Goal: Communication & Community: Participate in discussion

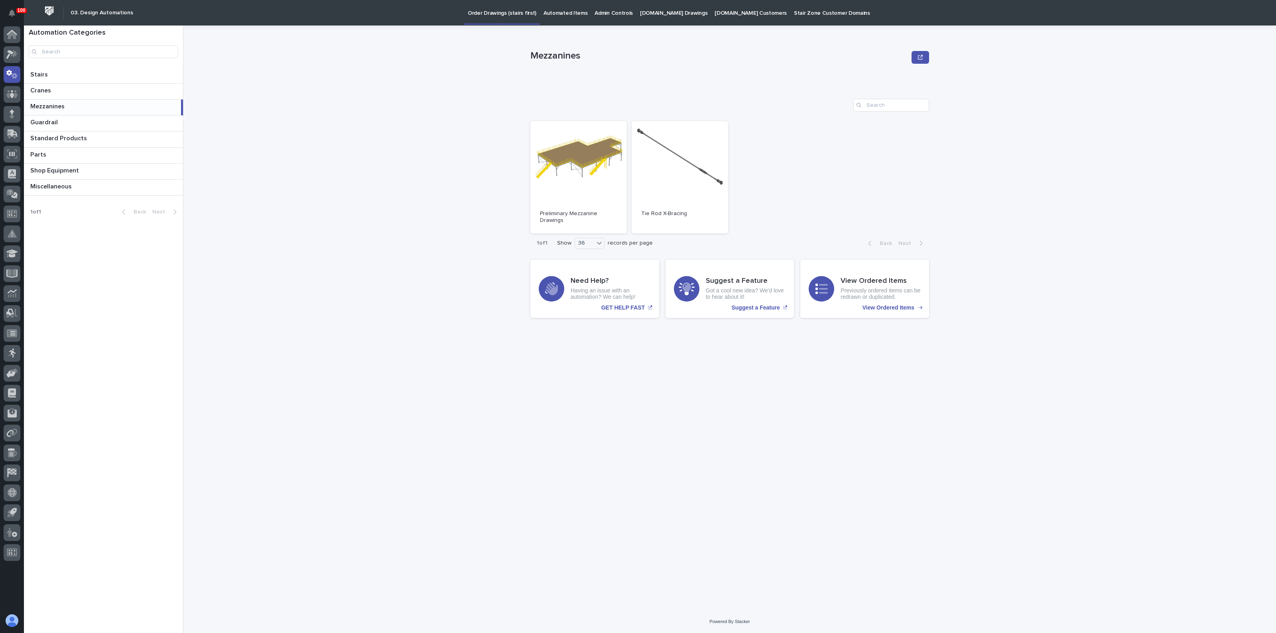
click at [321, 196] on div "Mezzanines Mezzanines Sorry, there was an error saving your record. Please try …" at bounding box center [734, 330] width 1083 height 608
click at [11, 59] on div at bounding box center [12, 54] width 17 height 17
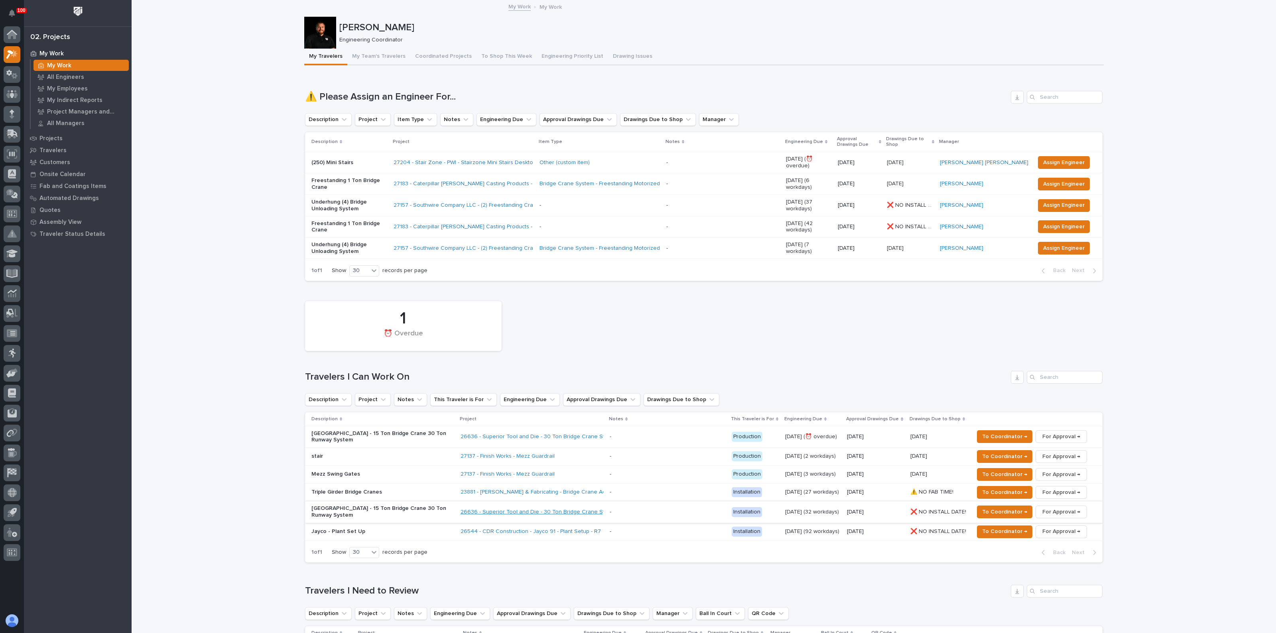
click at [487, 509] on link "26636 - Superior Tool and Die - 30 Ton Bridge Crane System (2) 15 Ton Double Gi…" at bounding box center [570, 512] width 221 height 7
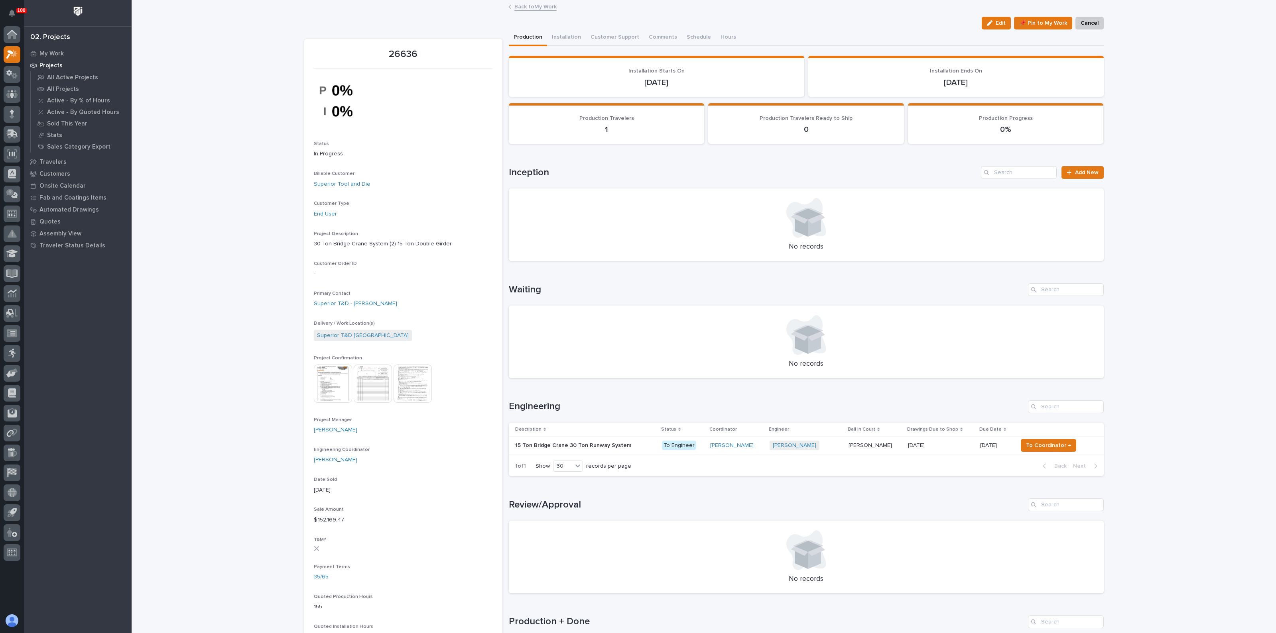
click at [535, 446] on p "15 Ton Bridge Crane 30 Ton Runway System" at bounding box center [574, 445] width 118 height 8
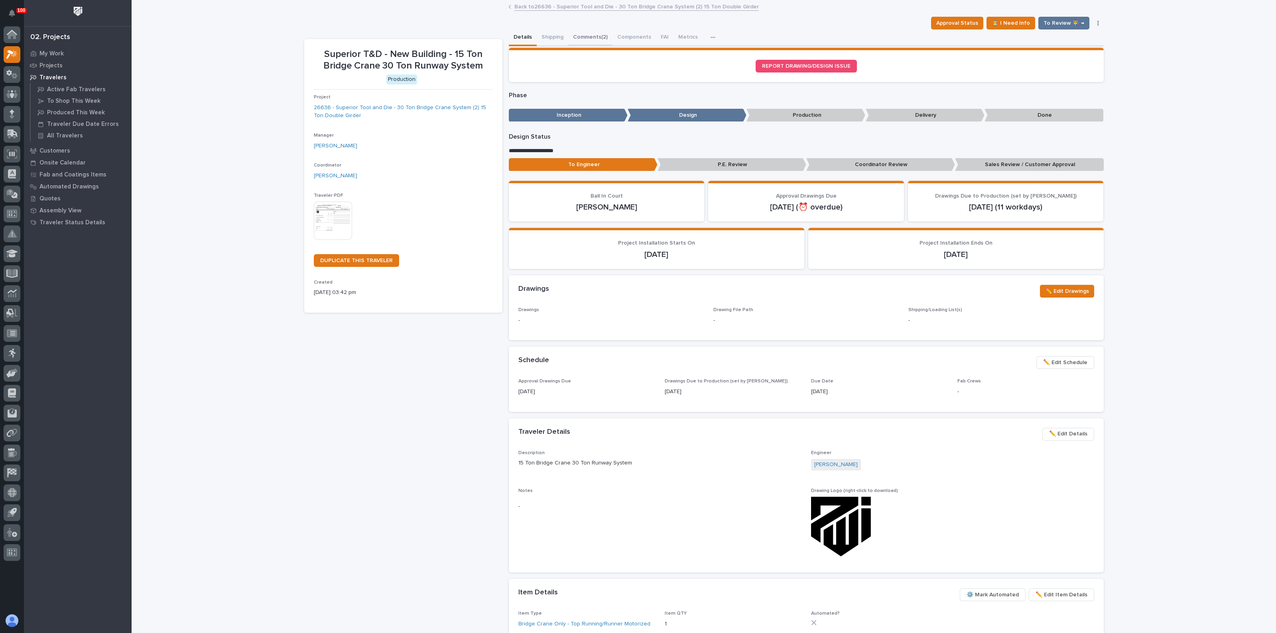
click at [586, 33] on button "Comments (2)" at bounding box center [590, 37] width 44 height 17
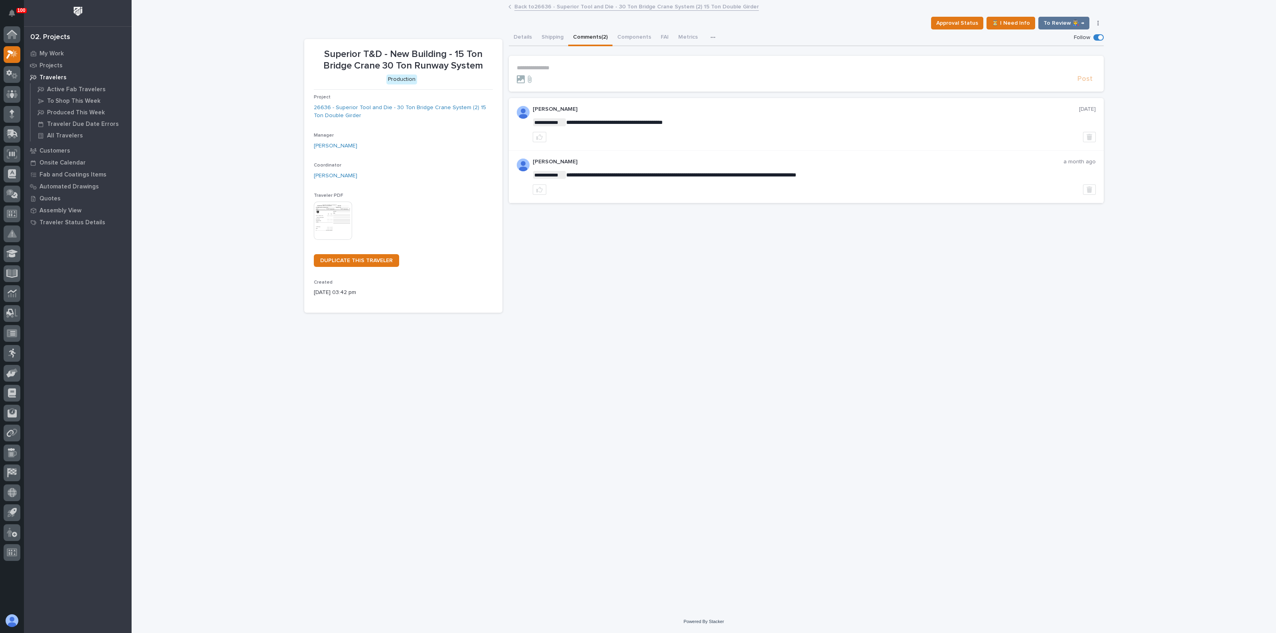
click at [556, 63] on section "**********" at bounding box center [806, 74] width 595 height 36
click at [556, 65] on p "**********" at bounding box center [806, 68] width 579 height 7
click at [555, 65] on p "**********" at bounding box center [806, 68] width 579 height 7
click at [517, 68] on span "**********" at bounding box center [641, 68] width 248 height 6
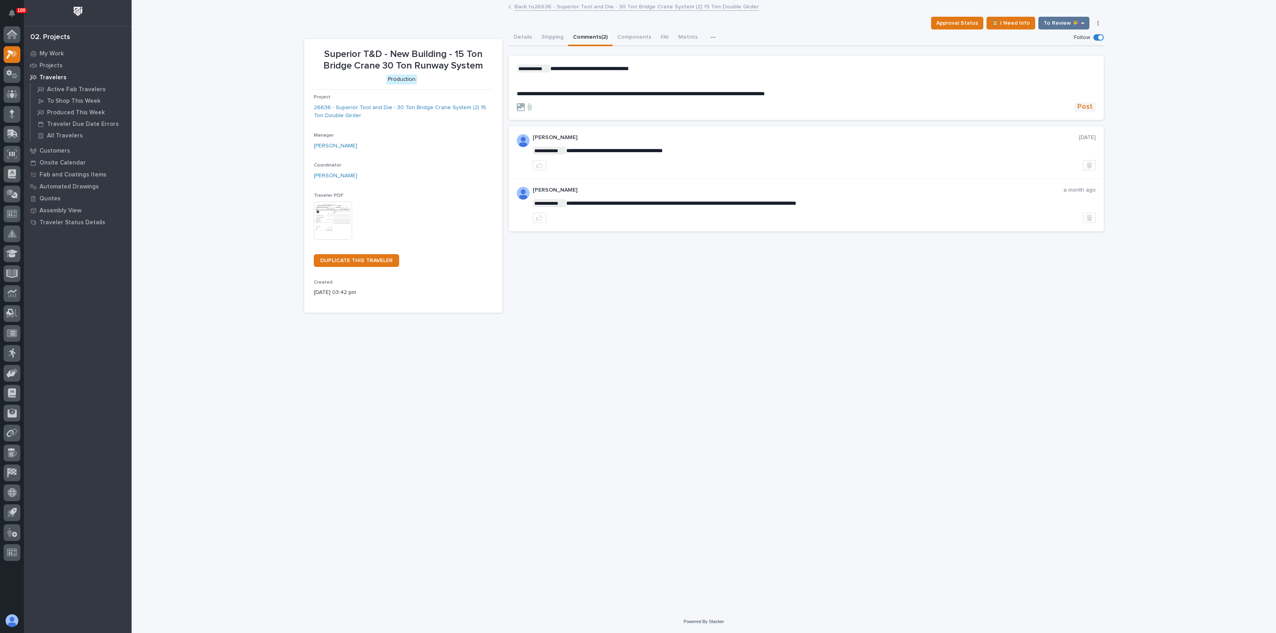
click at [1087, 108] on span "Post" at bounding box center [1084, 106] width 15 height 9
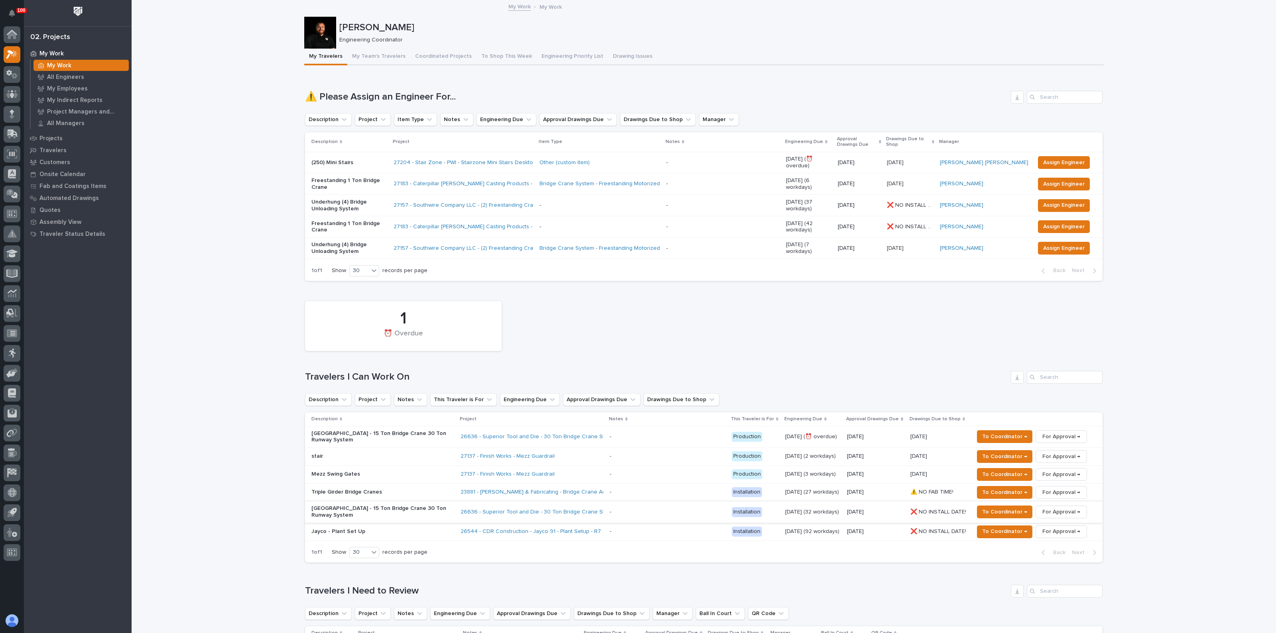
click at [1058, 507] on span "For Approval →" at bounding box center [1061, 512] width 38 height 10
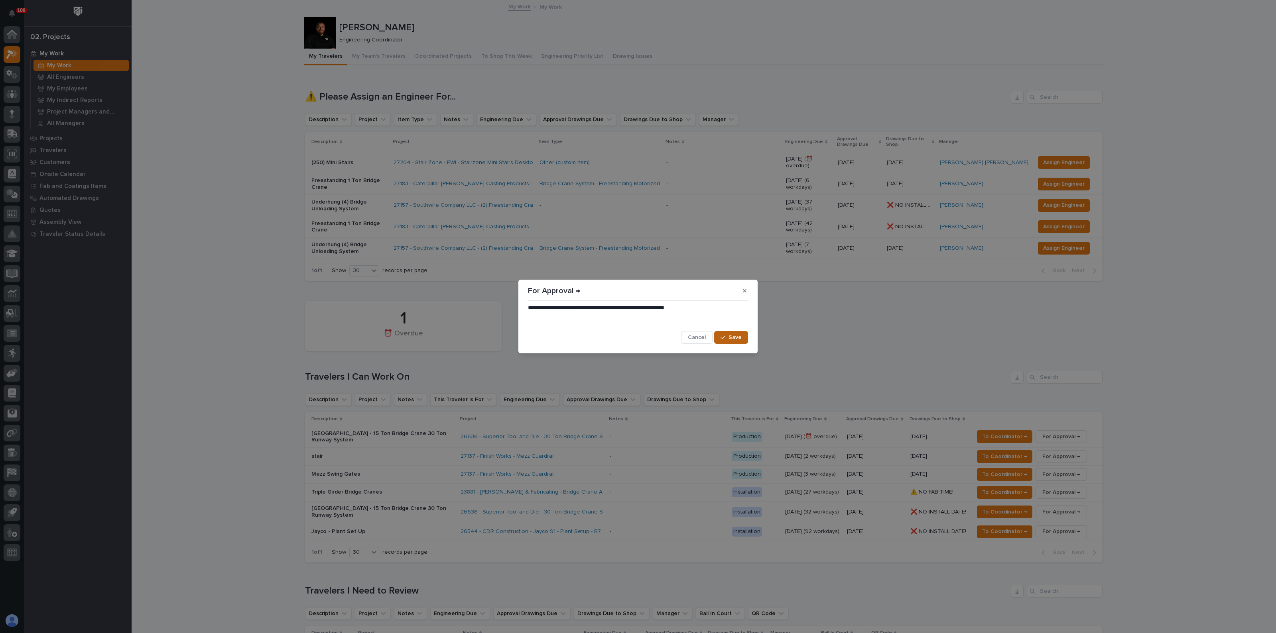
click at [729, 335] on span "Save" at bounding box center [734, 337] width 13 height 7
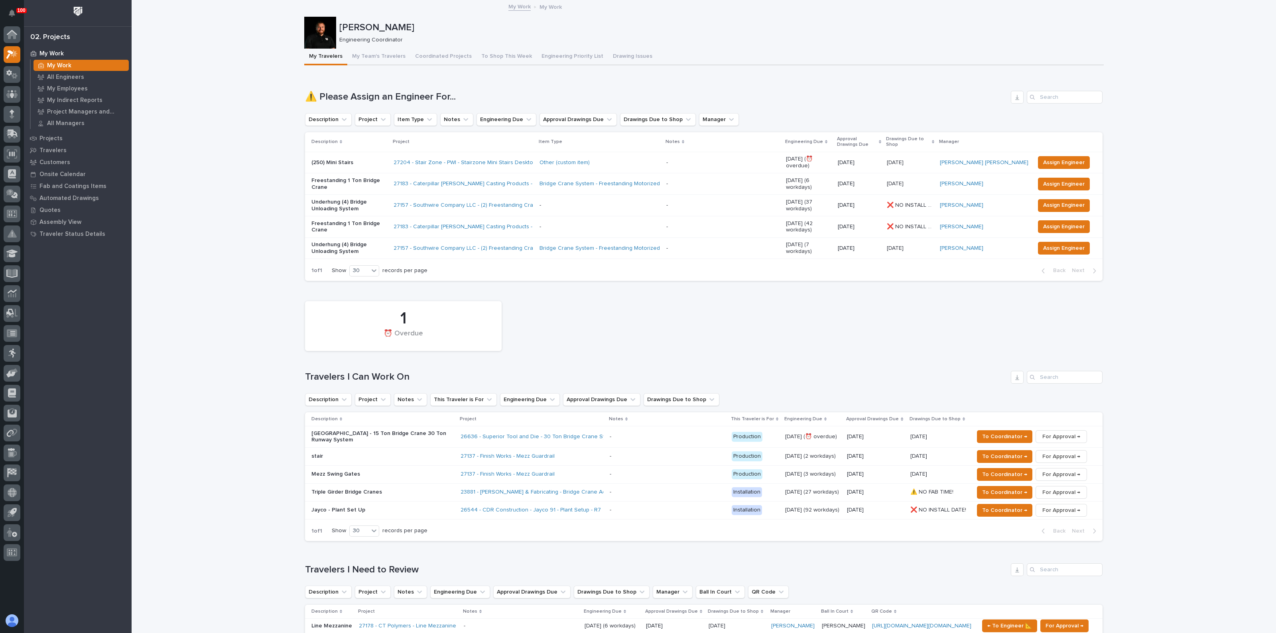
click at [412, 489] on p "Triple Girder Bridge Cranes" at bounding box center [381, 492] width 140 height 7
click at [395, 430] on p "[GEOGRAPHIC_DATA] - 15 Ton Bridge Crane 30 Ton Runway System" at bounding box center [381, 437] width 140 height 14
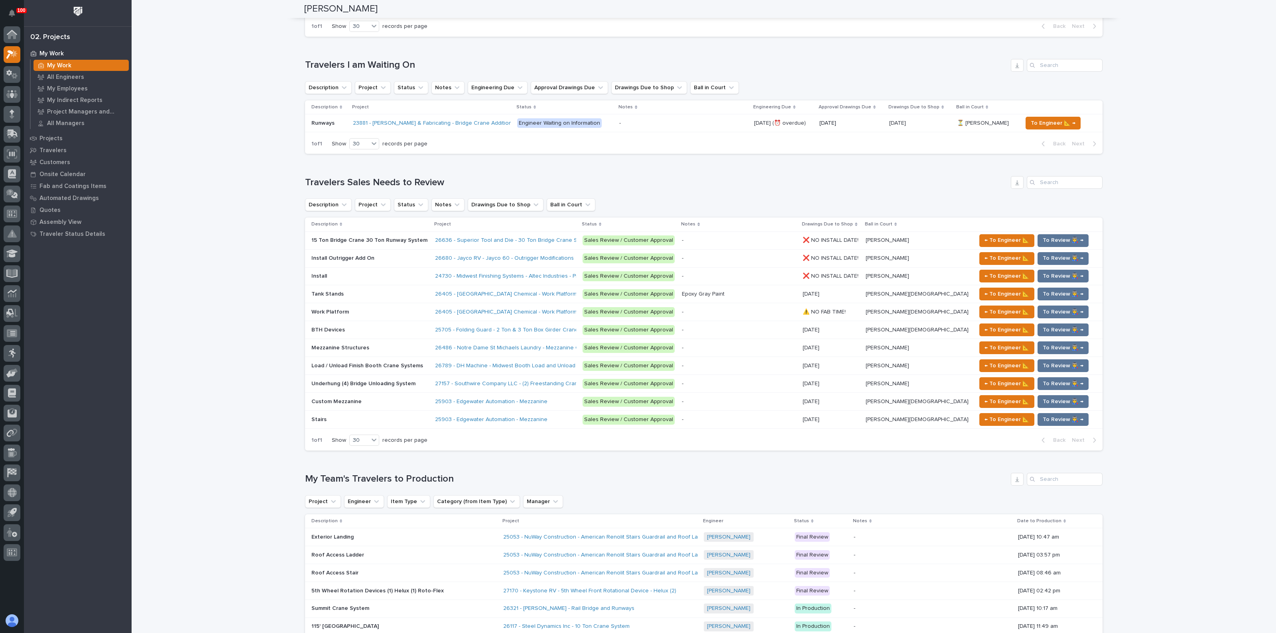
scroll to position [647, 0]
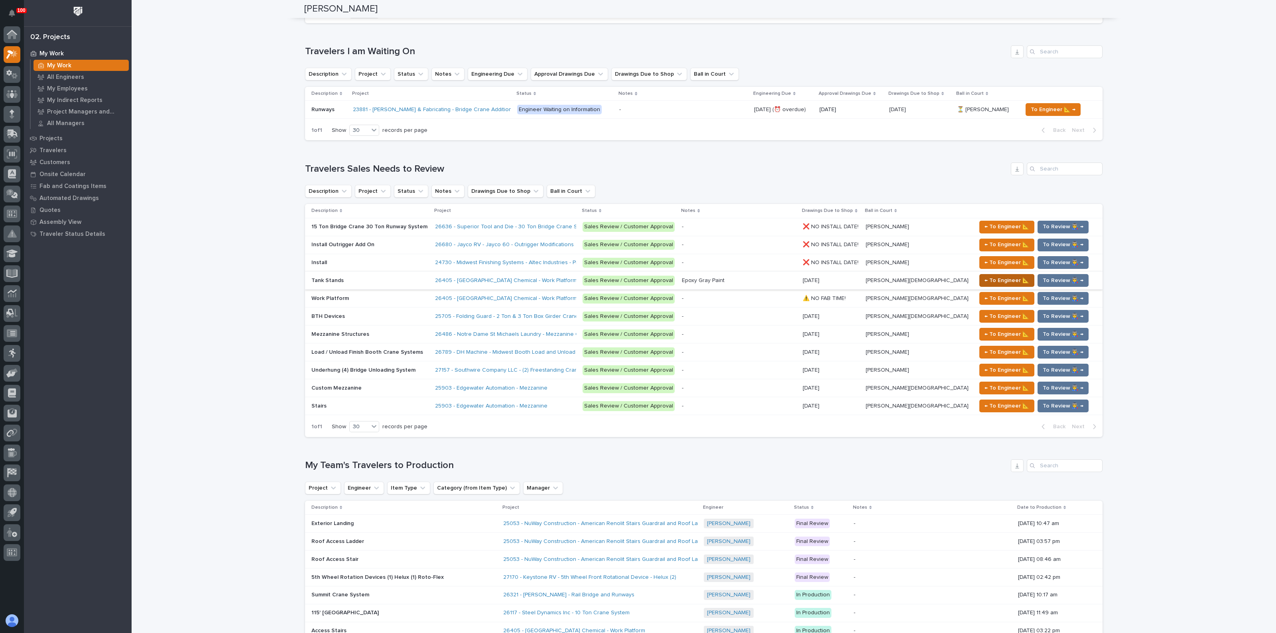
click at [984, 276] on span "← To Engineer 📐" at bounding box center [1006, 281] width 45 height 10
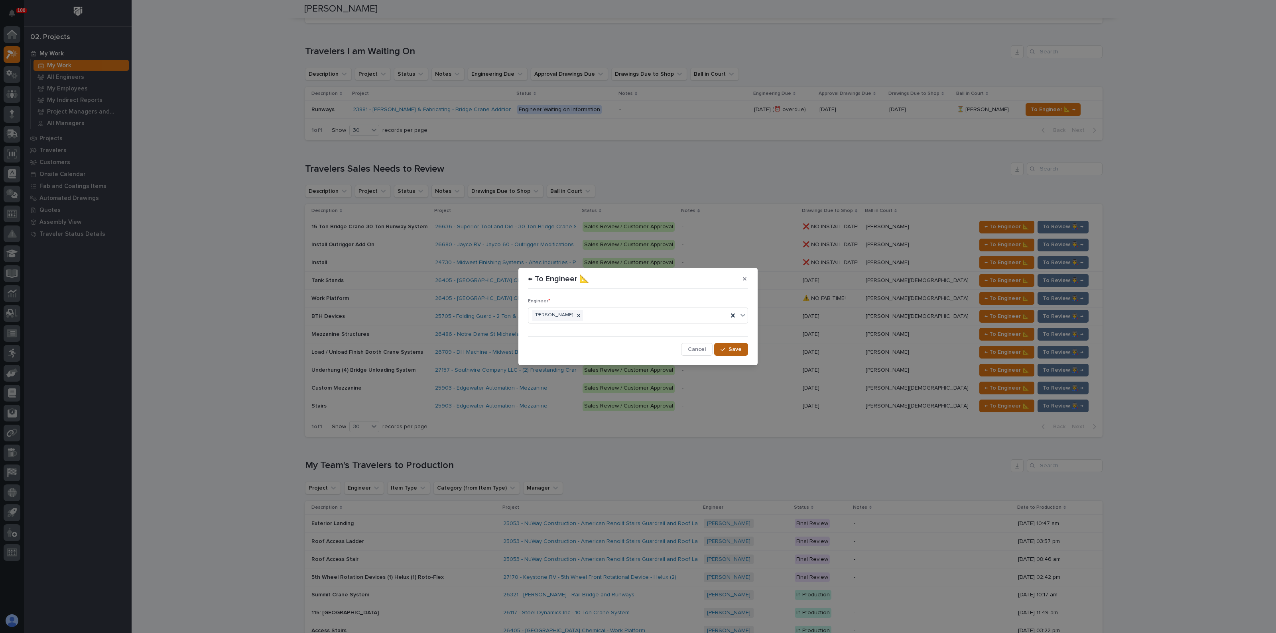
click at [723, 348] on icon "button" at bounding box center [722, 350] width 5 height 6
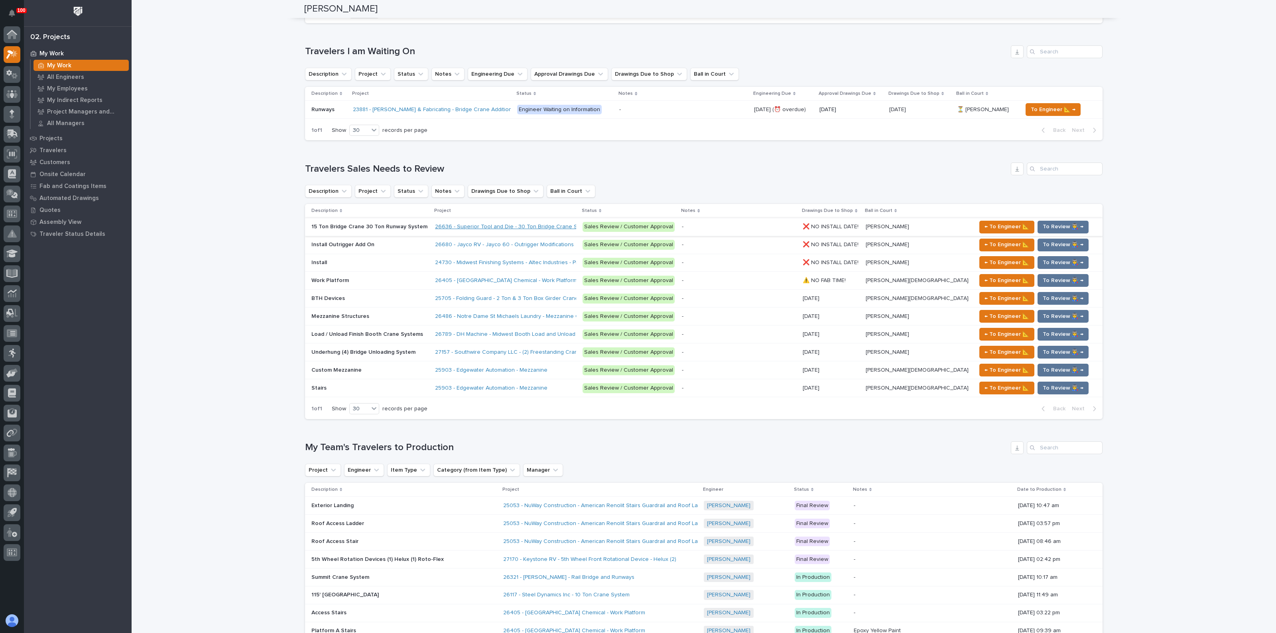
scroll to position [639, 0]
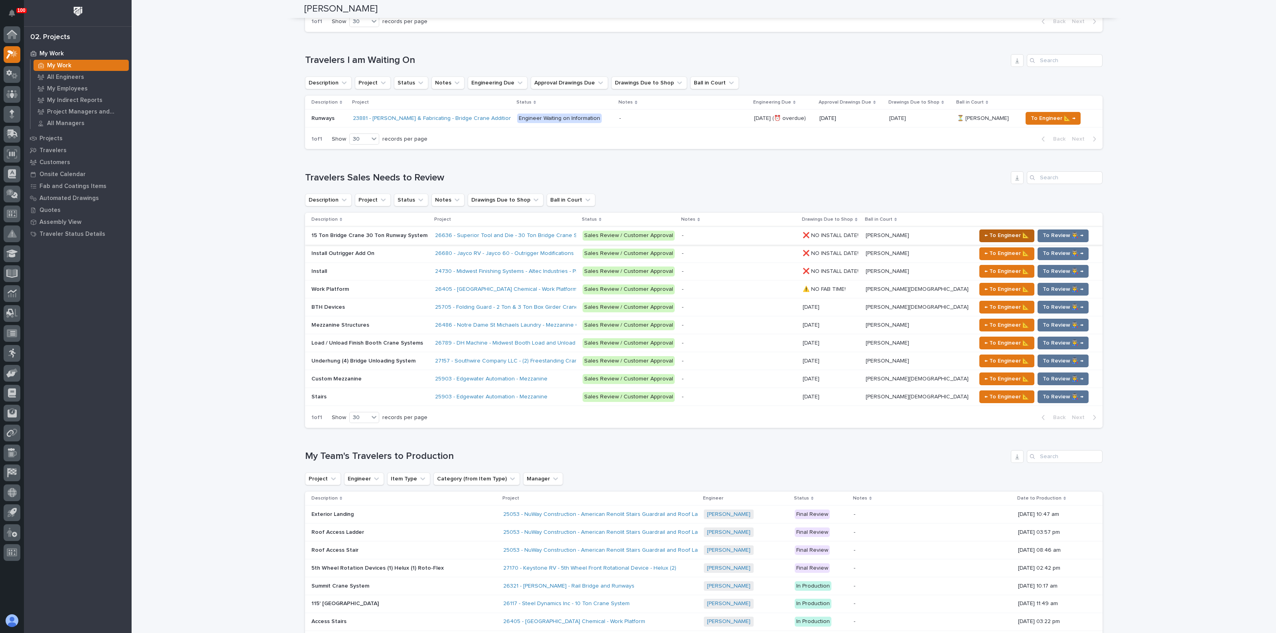
click at [995, 231] on span "← To Engineer 📐" at bounding box center [1006, 236] width 45 height 10
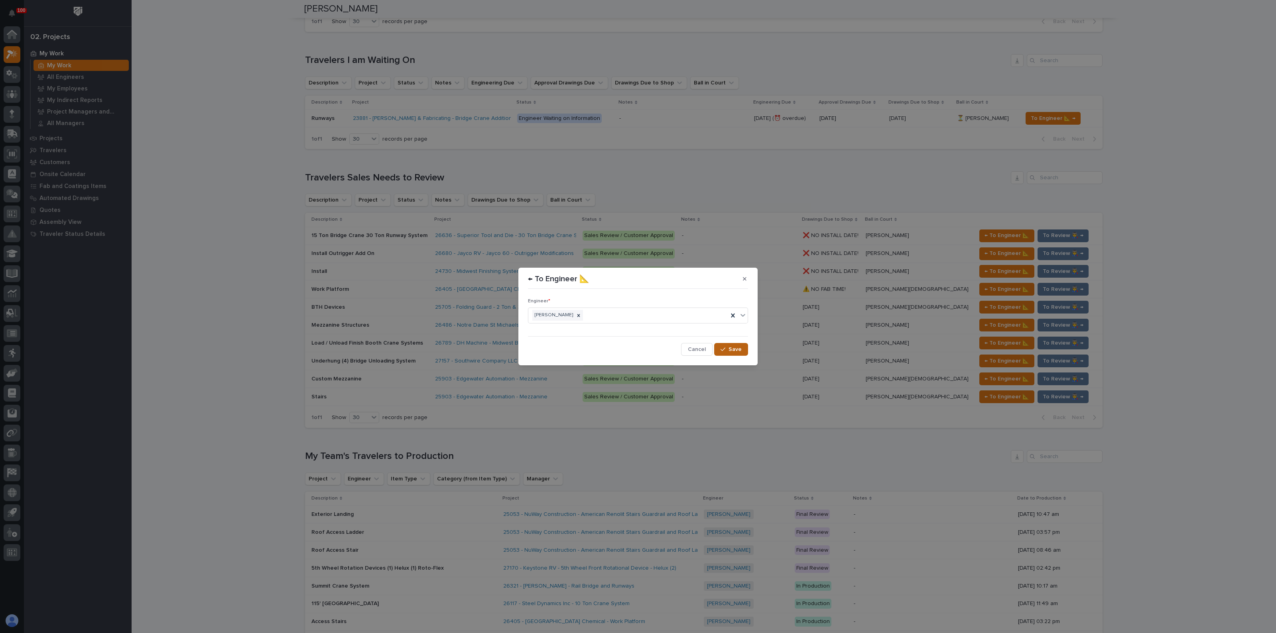
click at [736, 348] on span "Save" at bounding box center [734, 349] width 13 height 7
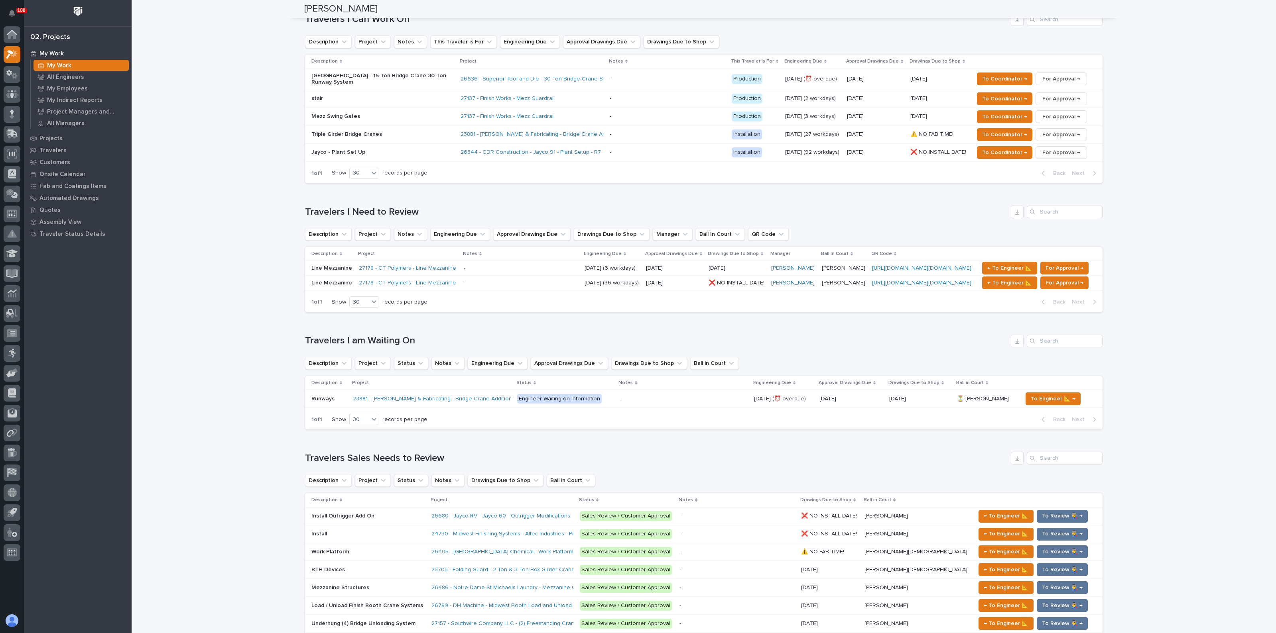
scroll to position [81, 0]
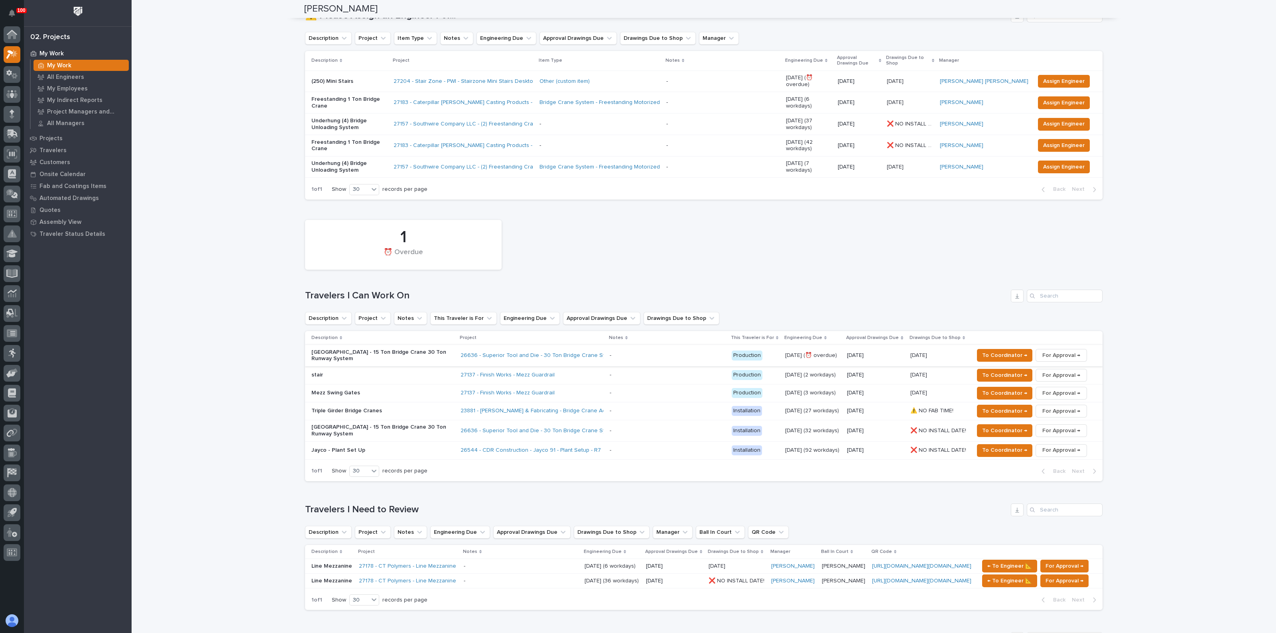
click at [1044, 351] on span "For Approval →" at bounding box center [1061, 356] width 38 height 10
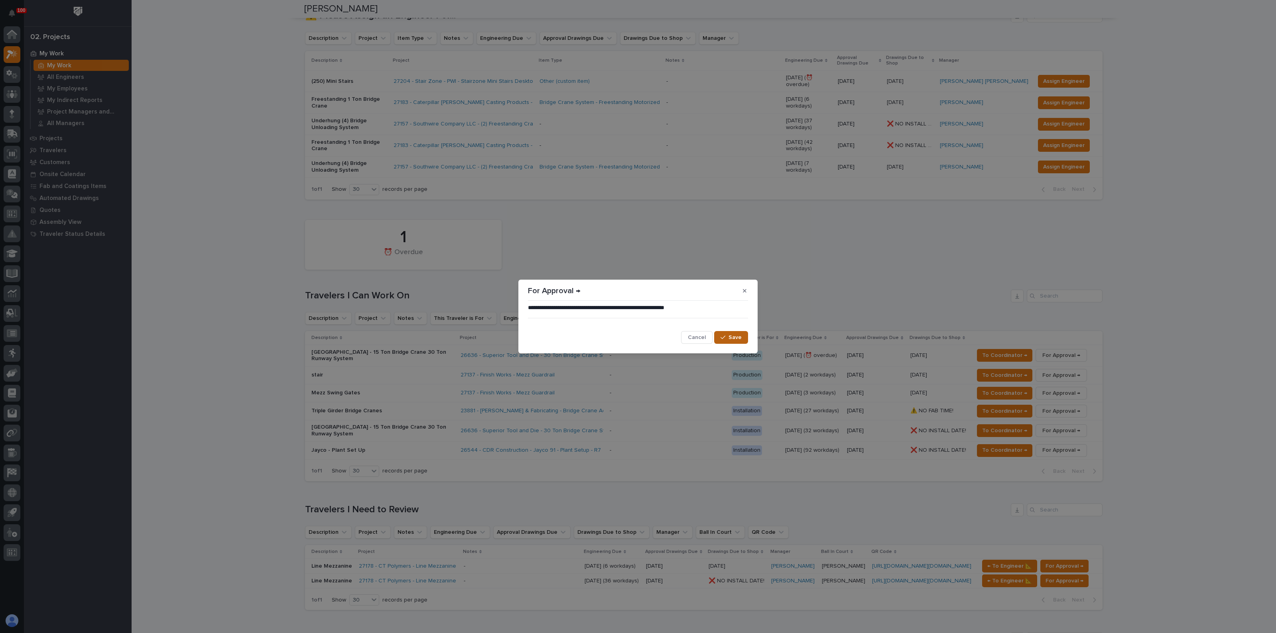
click at [728, 338] on div "button" at bounding box center [724, 338] width 8 height 6
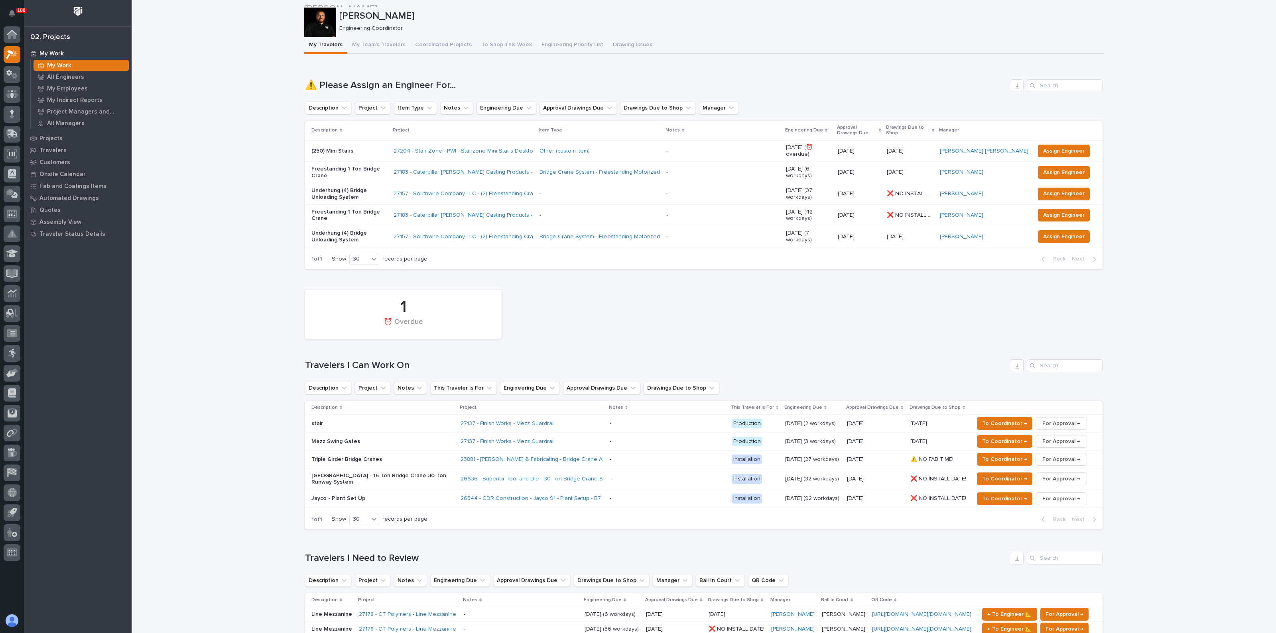
scroll to position [0, 0]
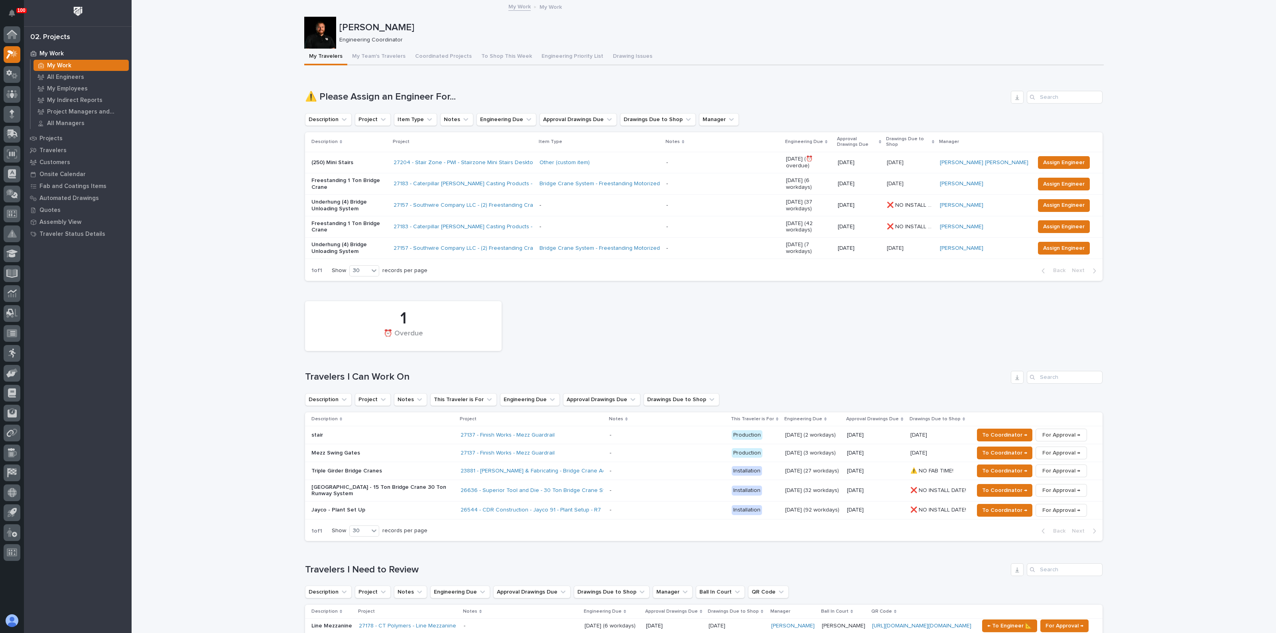
click at [348, 242] on p "Underhung (4) Bridge Unloading System" at bounding box center [349, 249] width 76 height 14
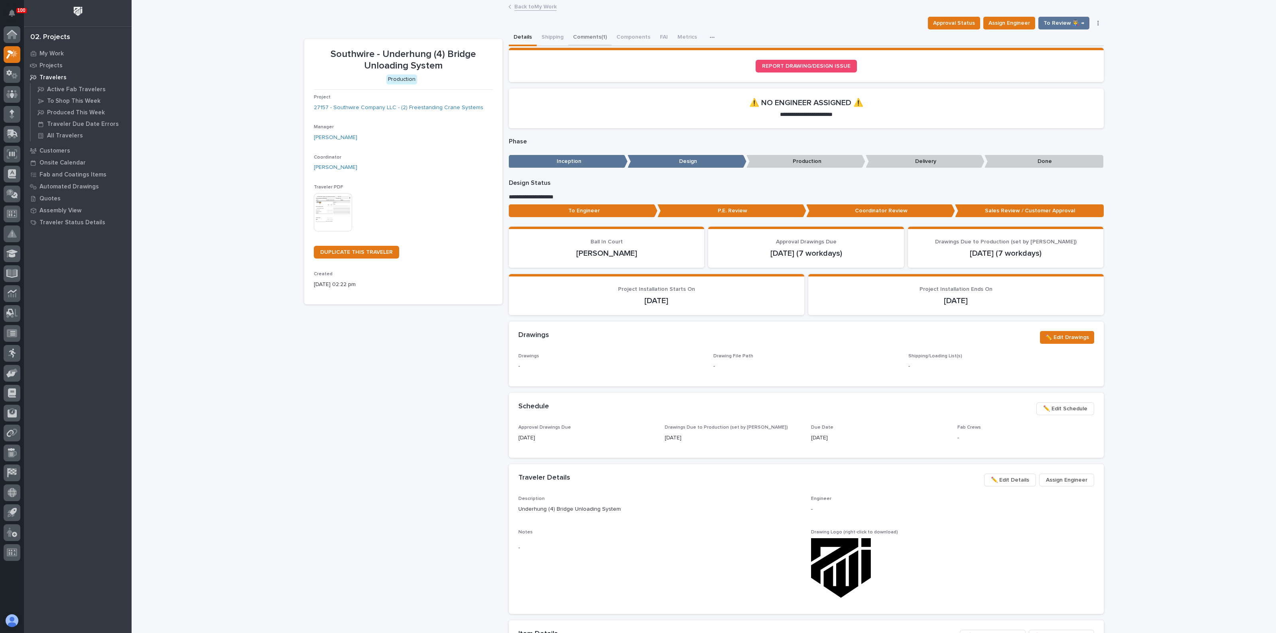
click at [581, 38] on button "Comments (1)" at bounding box center [589, 37] width 43 height 17
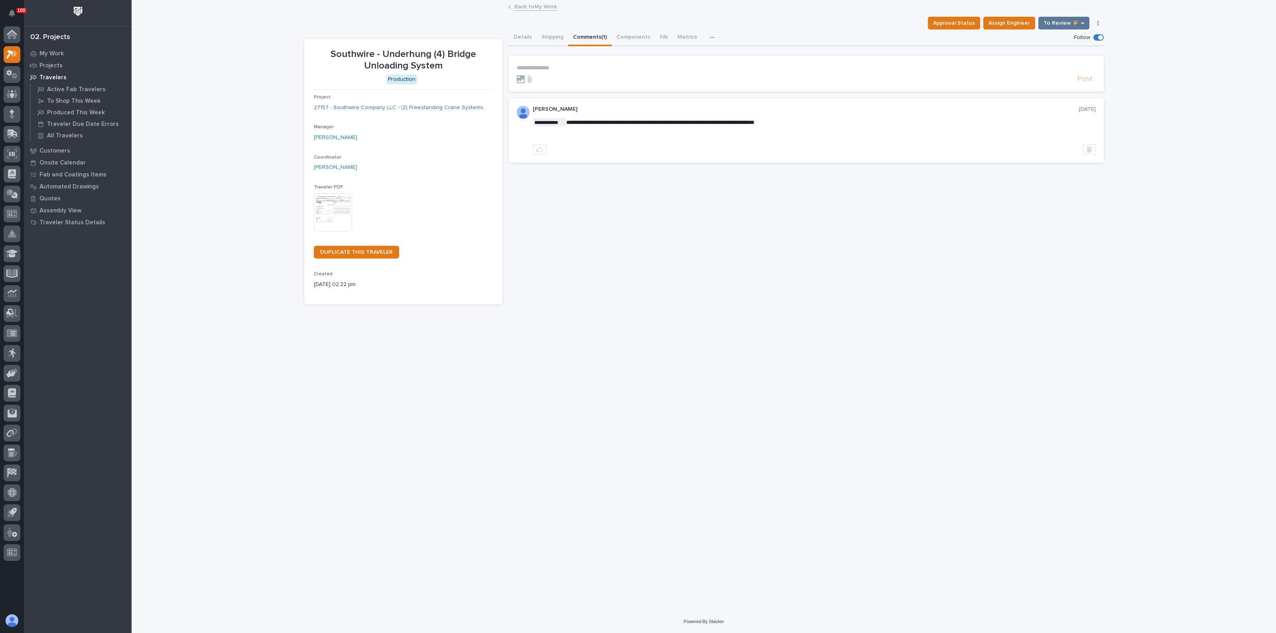
click at [533, 63] on section "**********" at bounding box center [806, 74] width 595 height 36
click at [1078, 85] on span "Post" at bounding box center [1084, 82] width 15 height 9
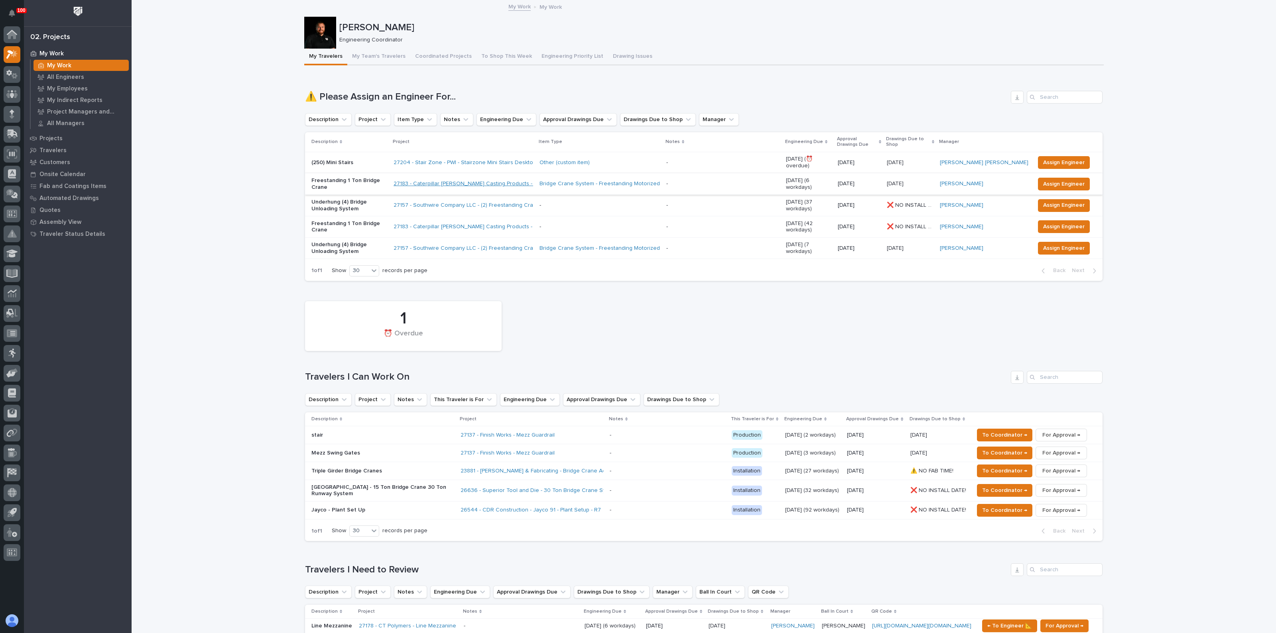
click at [445, 181] on link "27183 - Caterpillar [PERSON_NAME] Casting Products - Freestanding 1 Ton UltraLi…" at bounding box center [498, 184] width 211 height 7
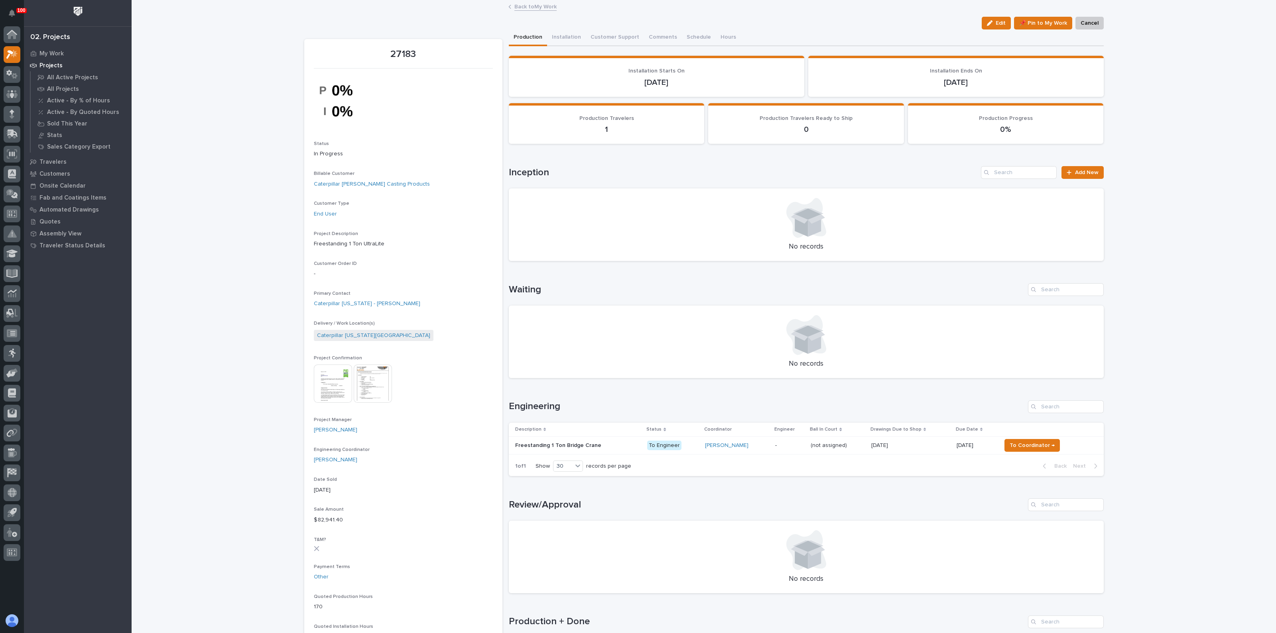
click at [567, 442] on p "Freestanding 1 Ton Bridge Crane" at bounding box center [559, 445] width 88 height 8
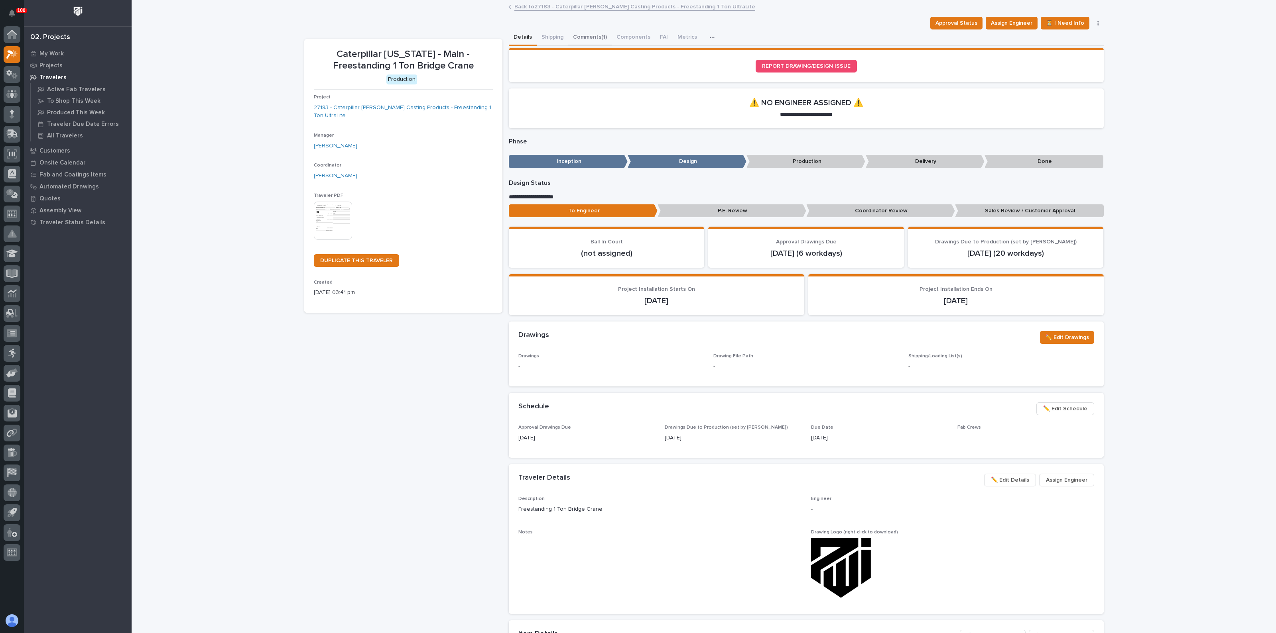
click at [576, 43] on button "Comments (1)" at bounding box center [589, 37] width 43 height 17
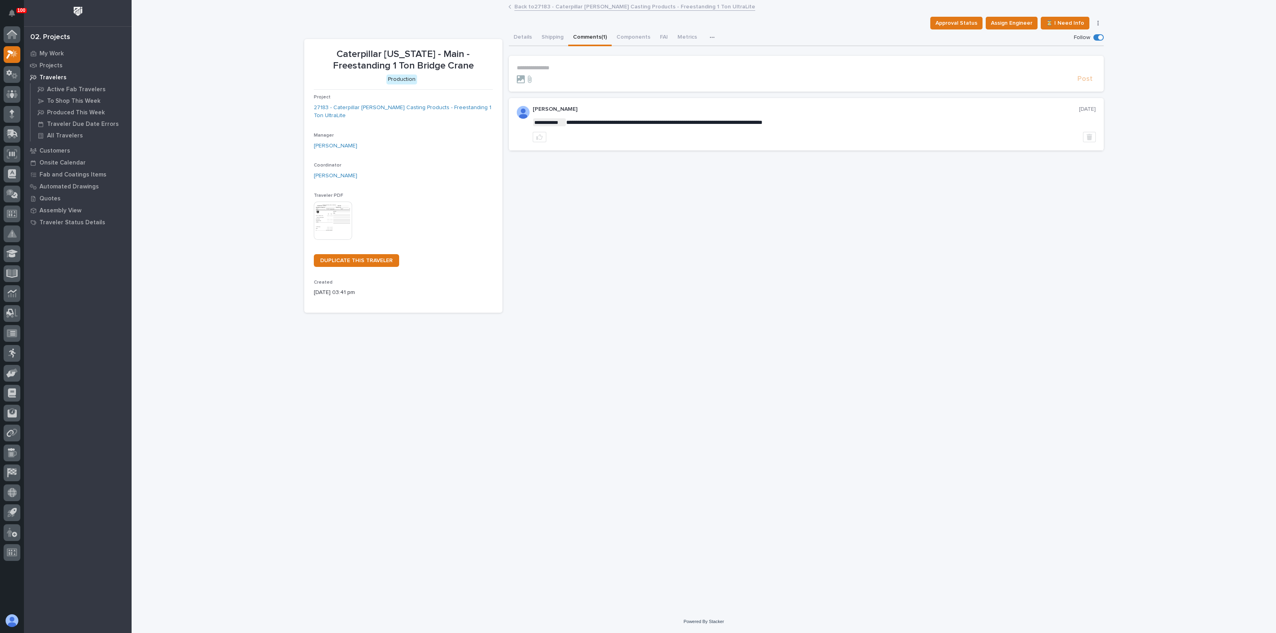
click at [548, 71] on form "**********" at bounding box center [806, 74] width 579 height 19
click at [552, 65] on p "**********" at bounding box center [806, 68] width 579 height 7
click at [1082, 82] on span "Post" at bounding box center [1084, 82] width 15 height 9
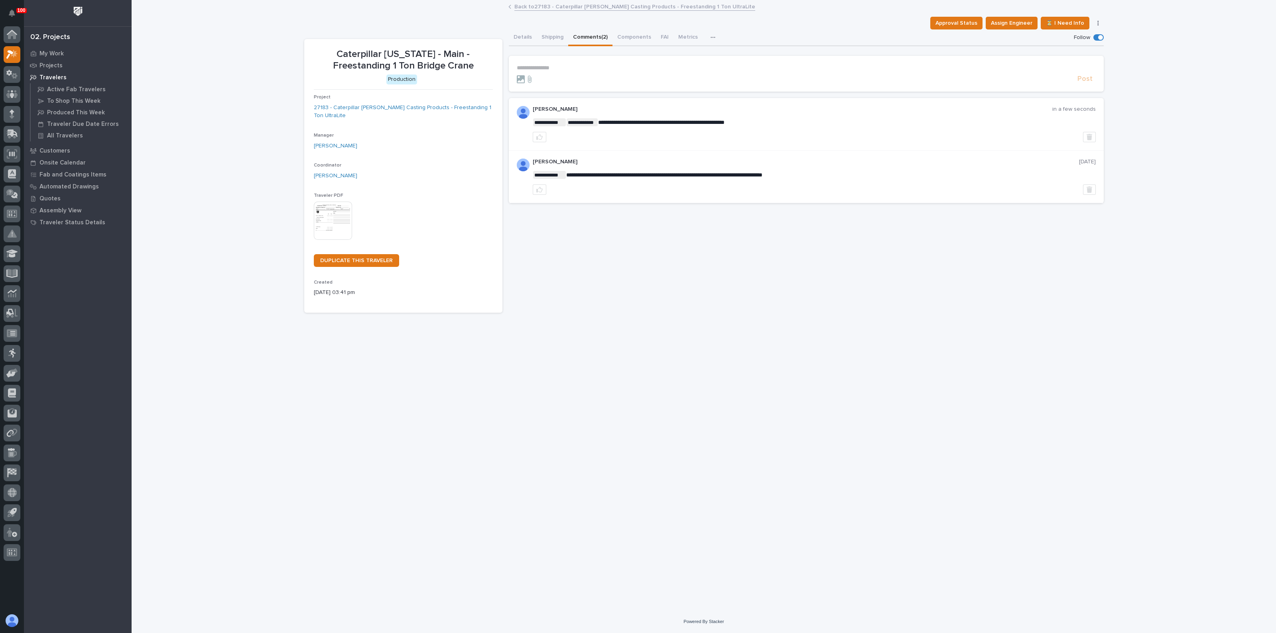
click at [648, 240] on div "**********" at bounding box center [806, 170] width 595 height 283
click at [225, 66] on div "**********" at bounding box center [704, 306] width 1144 height 610
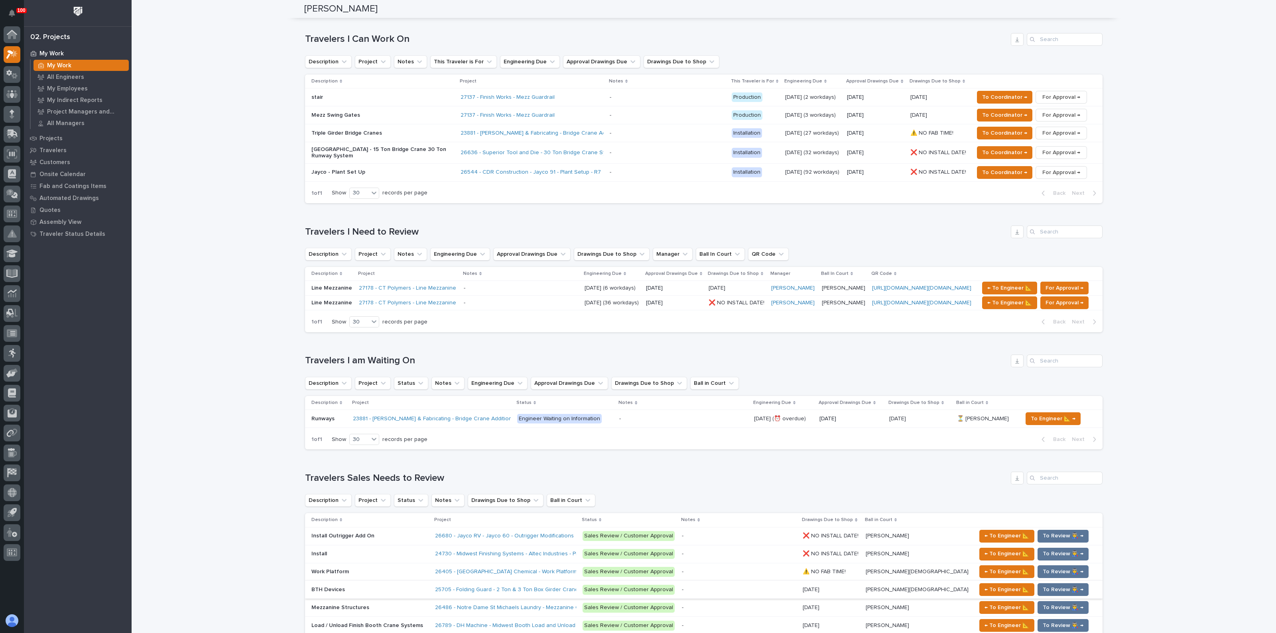
scroll to position [498, 0]
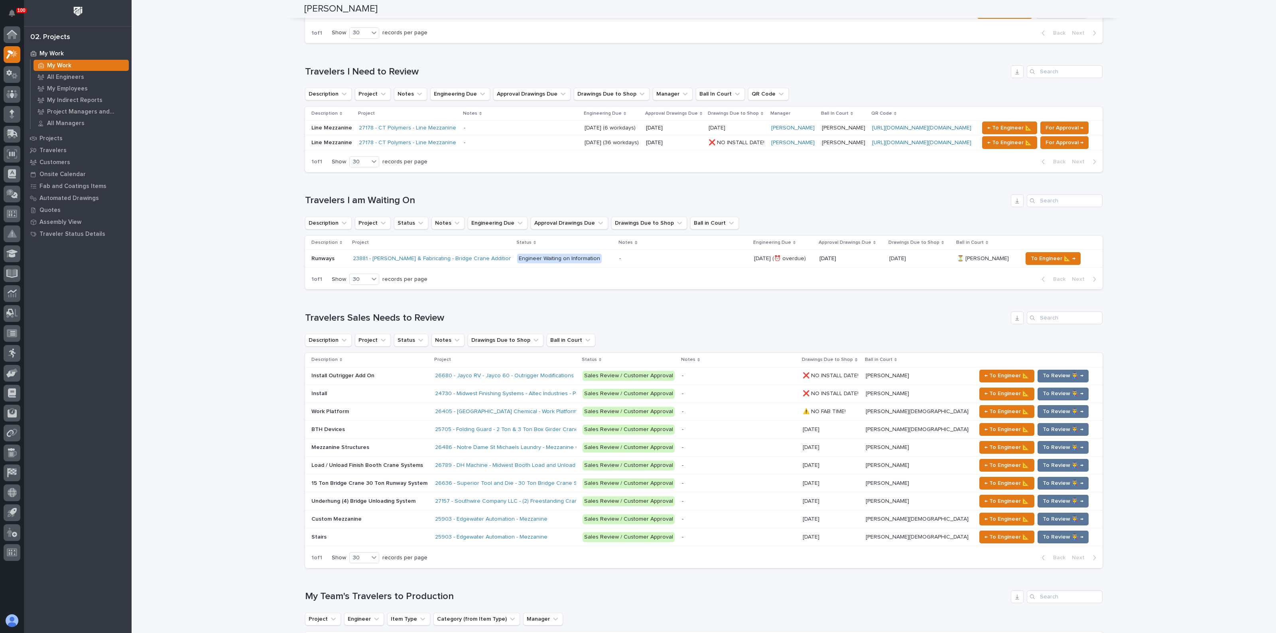
click at [392, 477] on div "15 Ton Bridge Crane 30 Ton Runway System 15 Ton Bridge Crane 30 Ton Runway Syst…" at bounding box center [369, 483] width 117 height 13
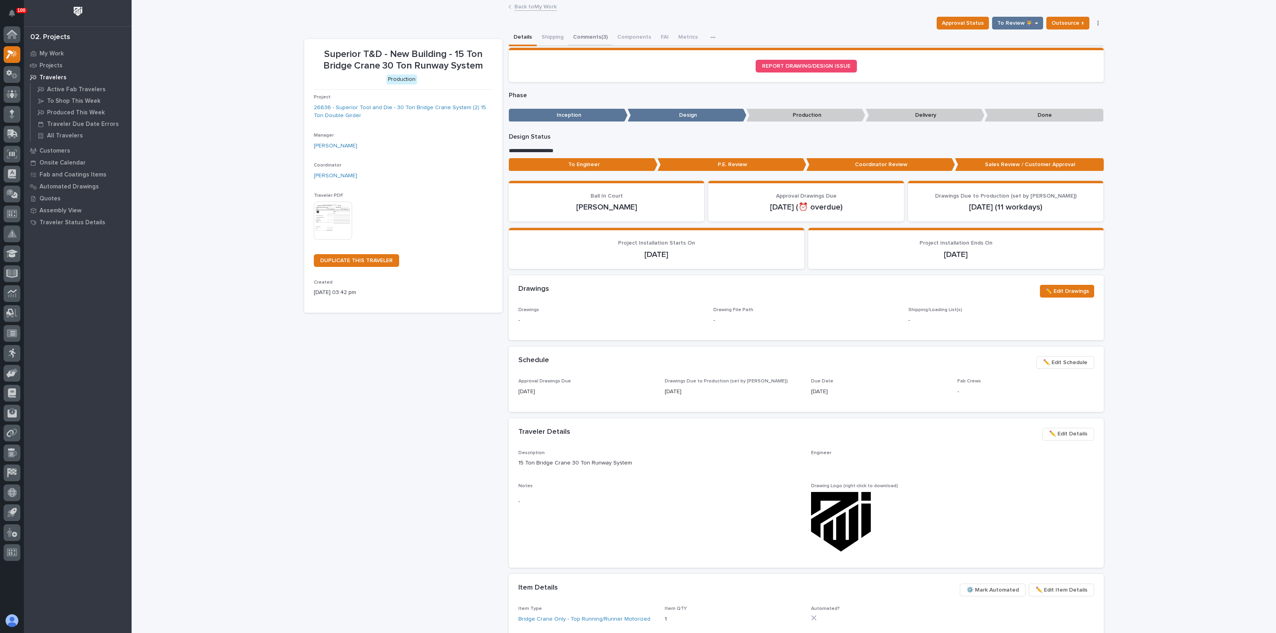
click at [578, 35] on button "Comments (3)" at bounding box center [590, 37] width 44 height 17
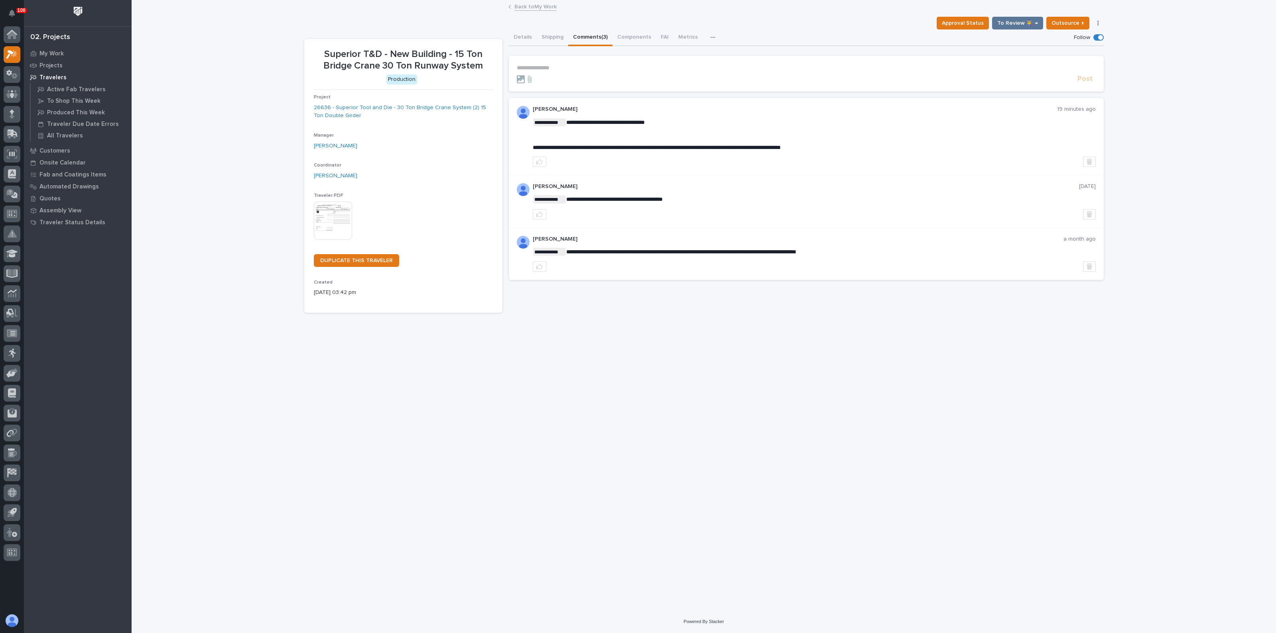
click at [639, 354] on div "**********" at bounding box center [703, 296] width 807 height 590
drag, startPoint x: 357, startPoint y: 100, endPoint x: 342, endPoint y: 100, distance: 14.4
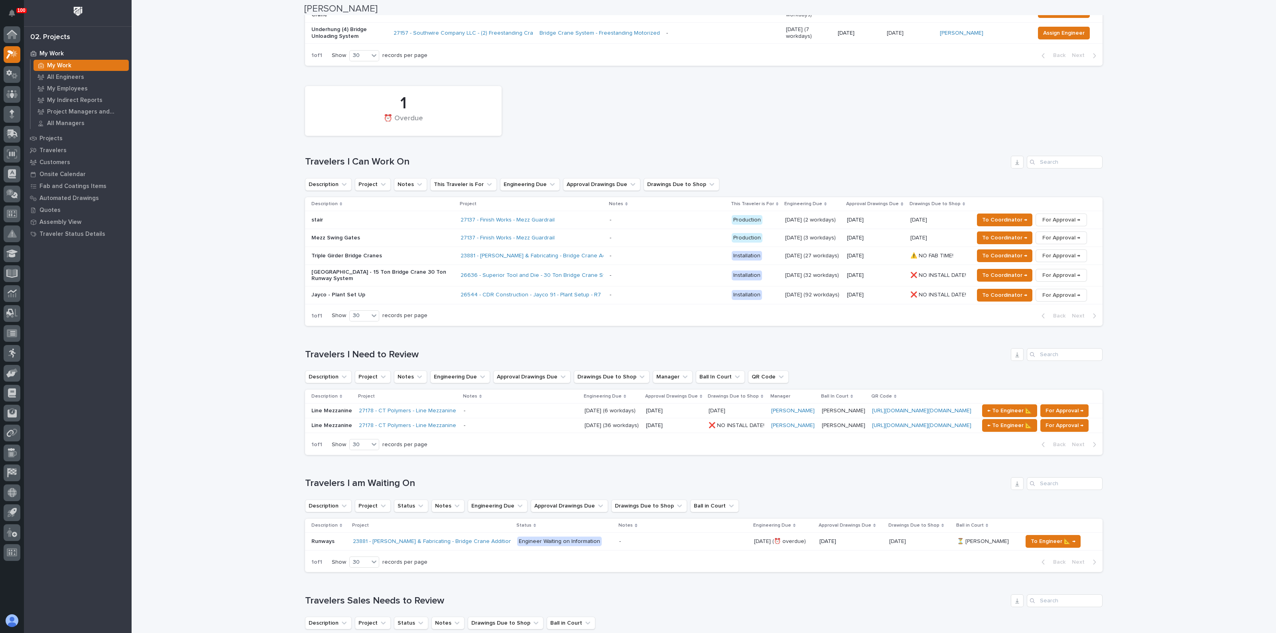
scroll to position [249, 0]
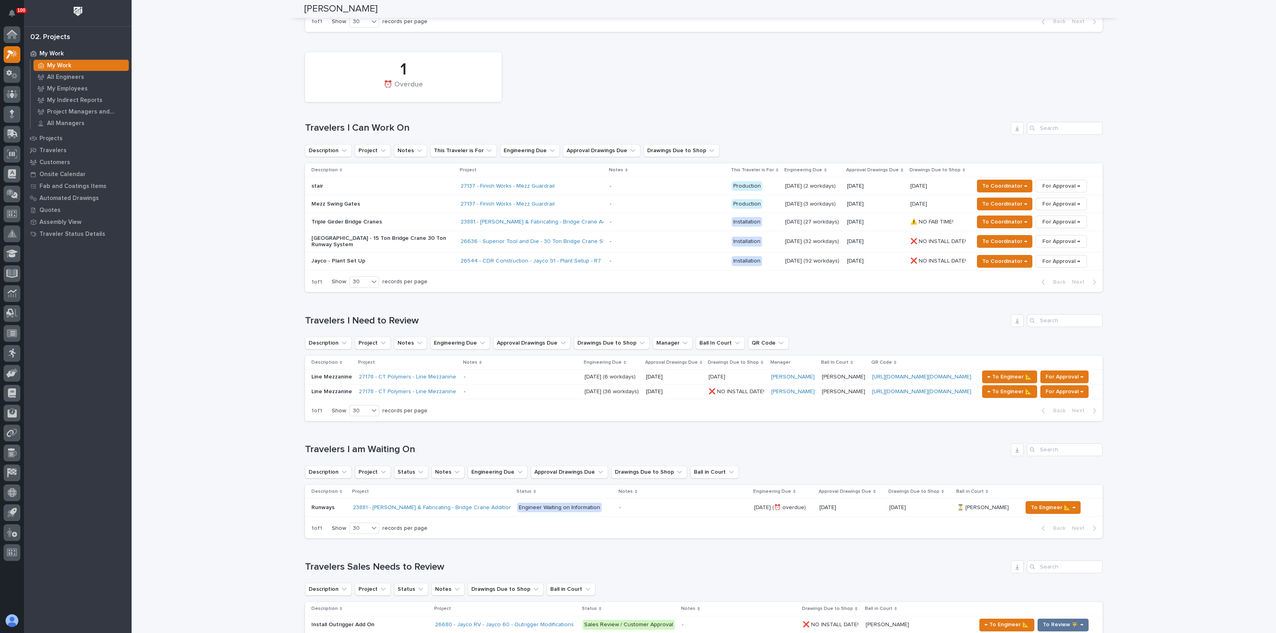
click at [322, 374] on p "Line Mezzanine" at bounding box center [331, 377] width 41 height 7
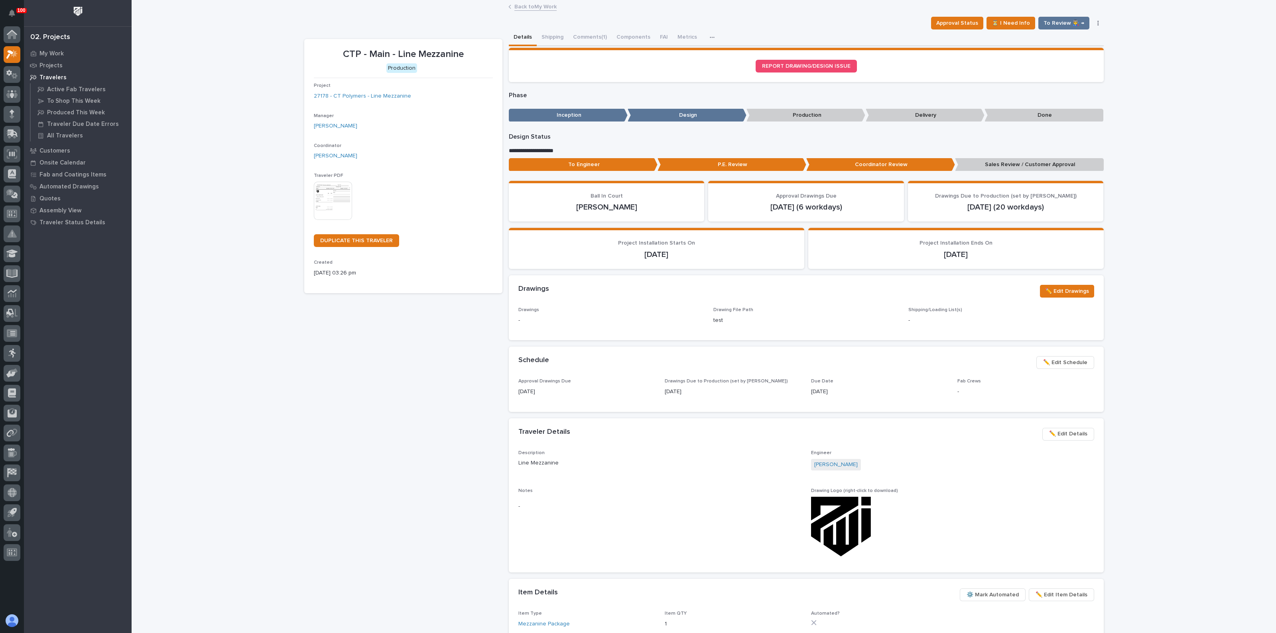
click at [991, 166] on p "Sales Review / Customer Approval" at bounding box center [1029, 164] width 149 height 13
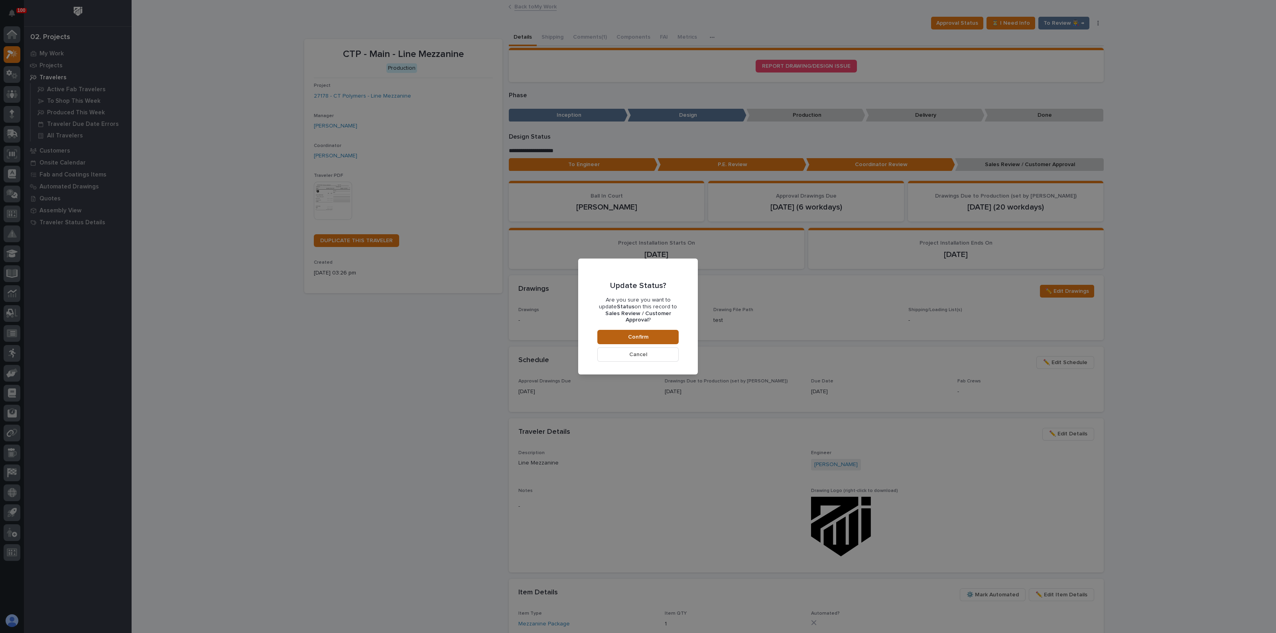
click at [631, 337] on span "Confirm" at bounding box center [638, 337] width 20 height 7
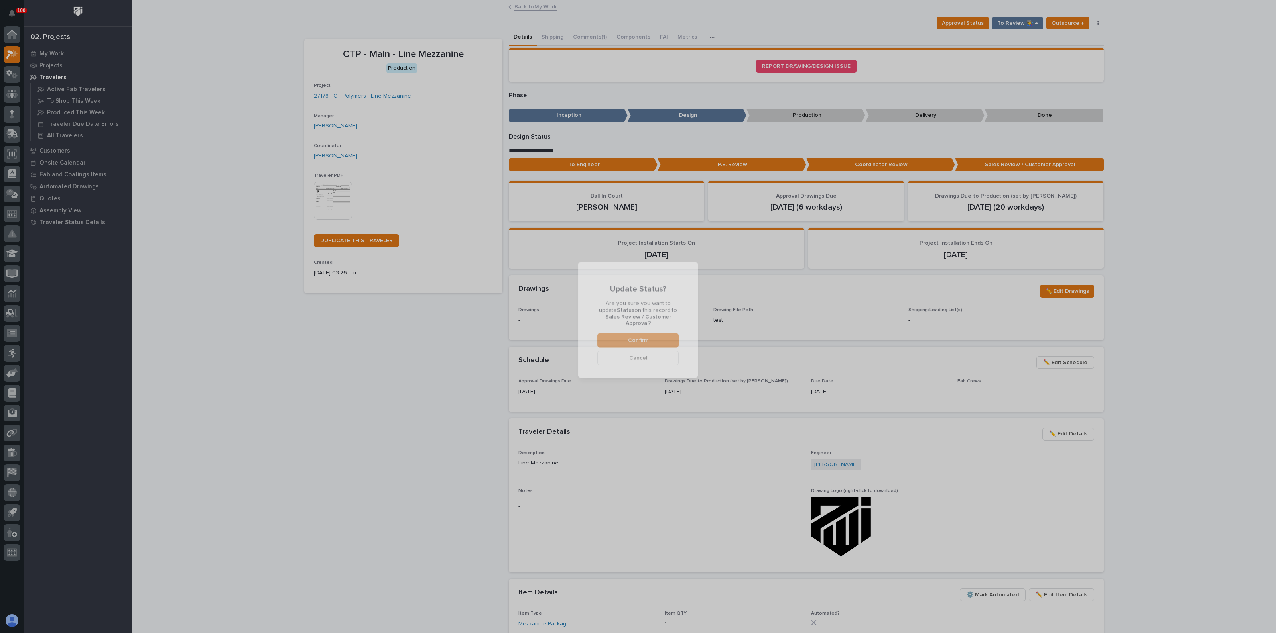
scroll to position [47, 0]
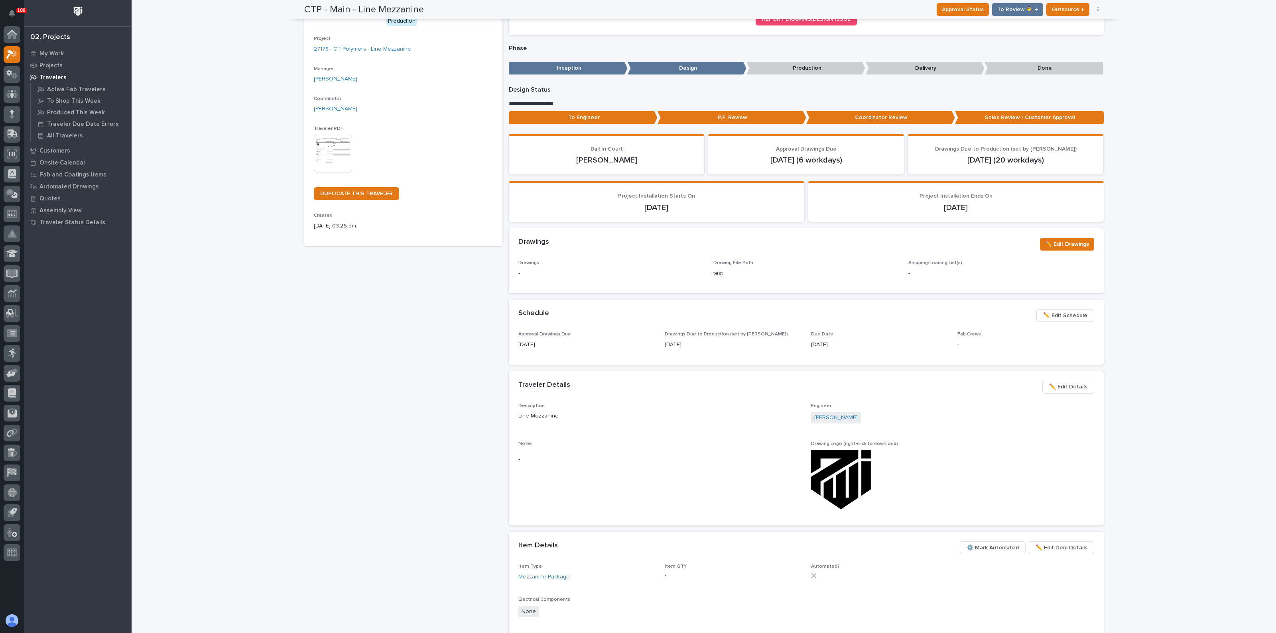
click at [509, 358] on div "Approval Drawings Due [DATE] Drawings Due to Production (set by [PERSON_NAME]) …" at bounding box center [806, 348] width 595 height 33
drag, startPoint x: 501, startPoint y: 354, endPoint x: 489, endPoint y: 344, distance: 15.6
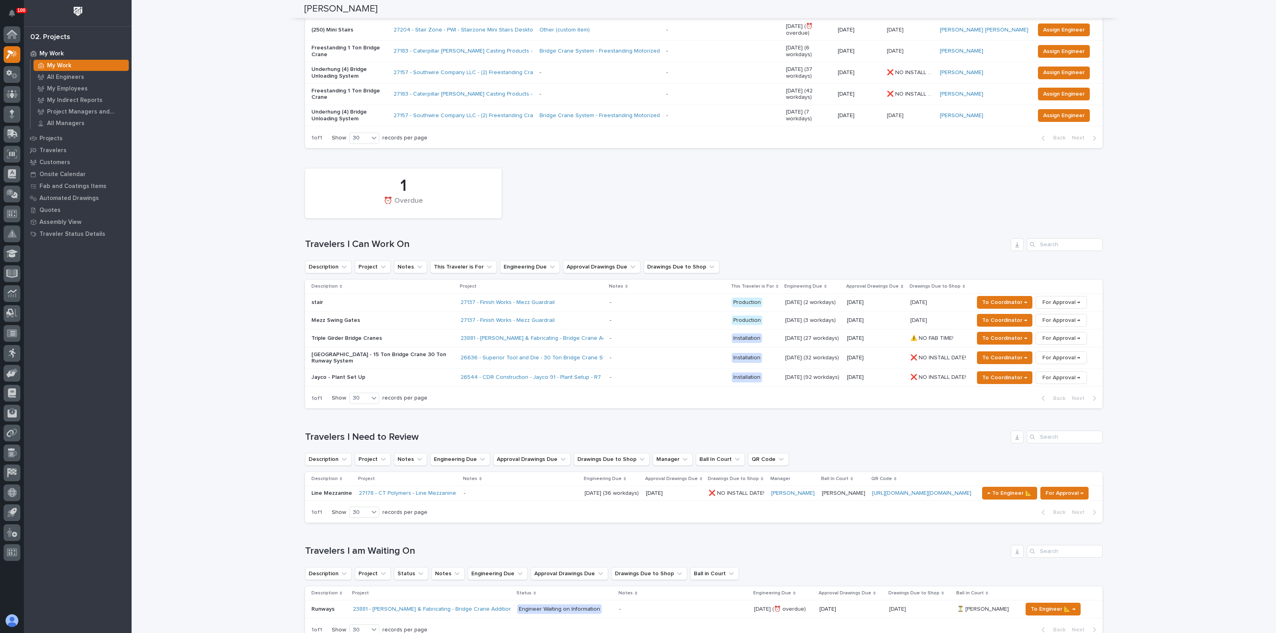
scroll to position [49, 0]
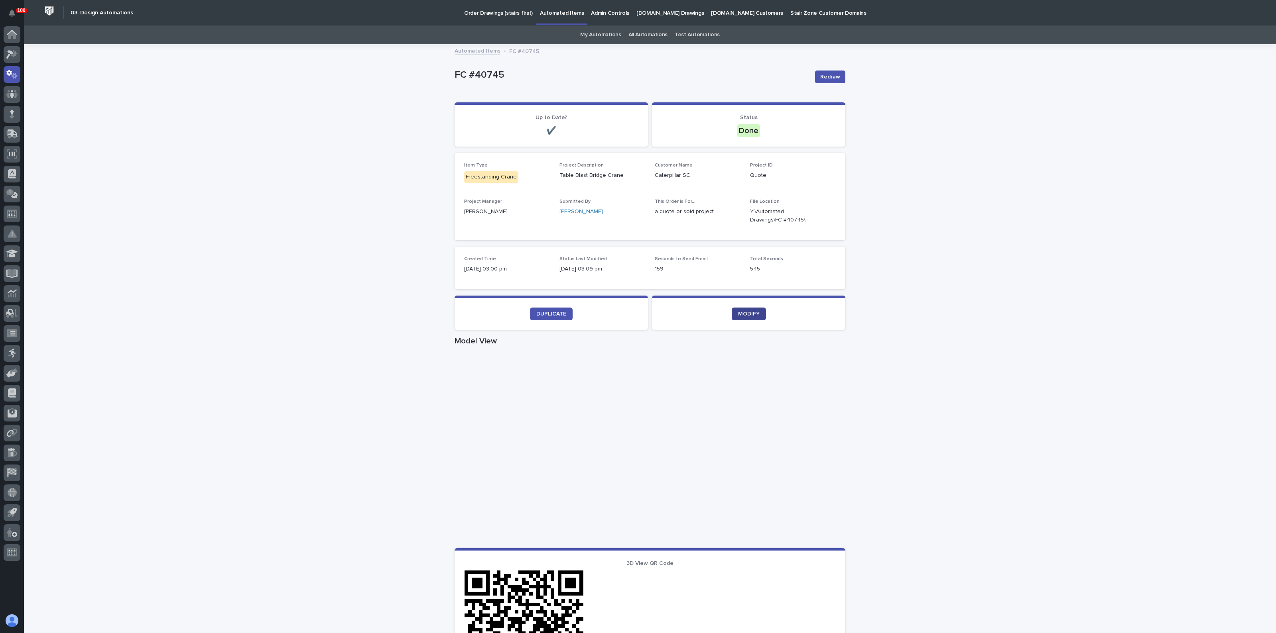
click at [753, 314] on span "MODIFY" at bounding box center [749, 314] width 22 height 6
click at [326, 288] on div "Loading... Saving… Loading... Saving… FC #40745 Redraw FC #40745 Redraw Sorry, …" at bounding box center [650, 461] width 1252 height 833
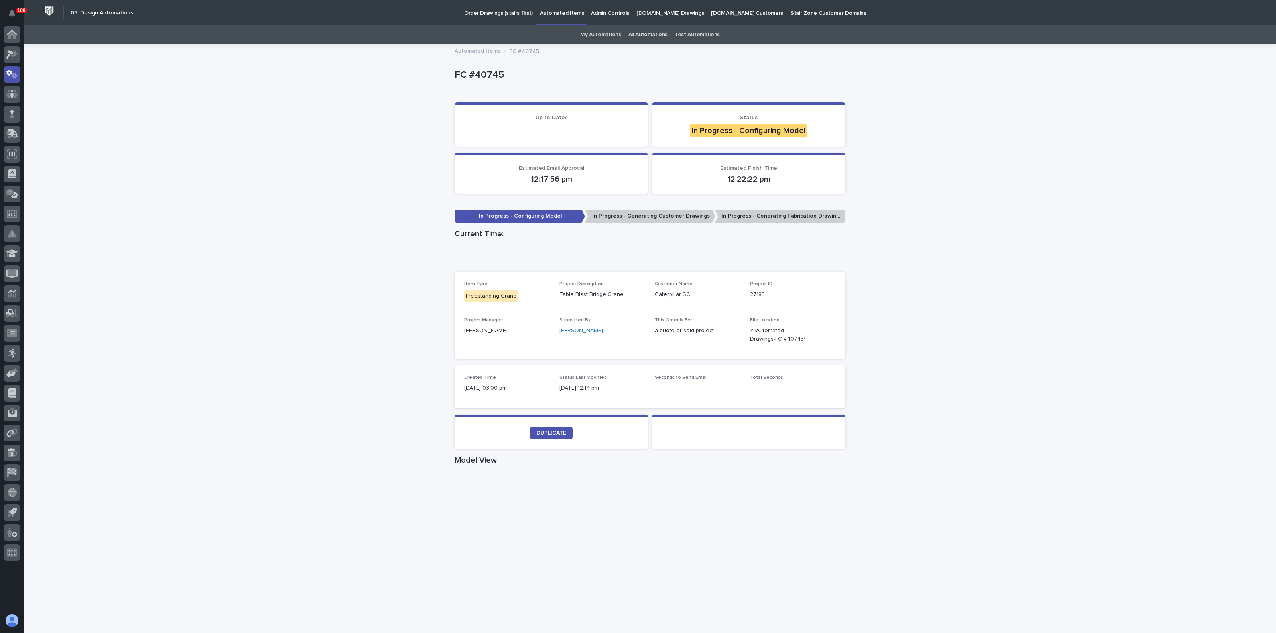
click at [327, 250] on div "Loading... Saving… Loading... Saving… FC #40745 FC #40745 Sorry, there was an e…" at bounding box center [650, 455] width 1252 height 820
click at [365, 204] on div "Loading... Saving… Loading... Saving… FC #40745 FC #40745 Sorry, there was an e…" at bounding box center [650, 455] width 1252 height 820
